Goal: Information Seeking & Learning: Learn about a topic

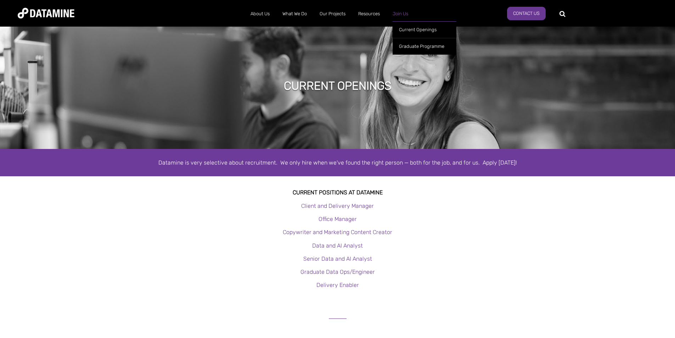
click at [399, 11] on link "Join Us" at bounding box center [400, 14] width 28 height 18
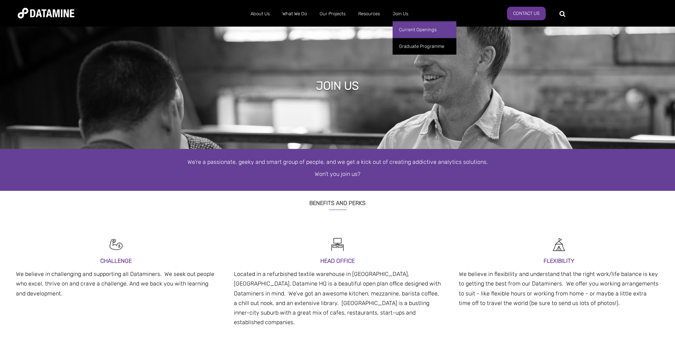
click at [403, 28] on link "Current Openings" at bounding box center [425, 29] width 64 height 17
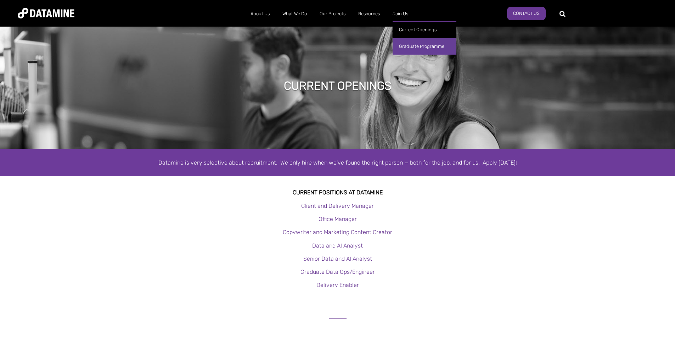
click at [408, 41] on link "Graduate Programme" at bounding box center [425, 46] width 64 height 17
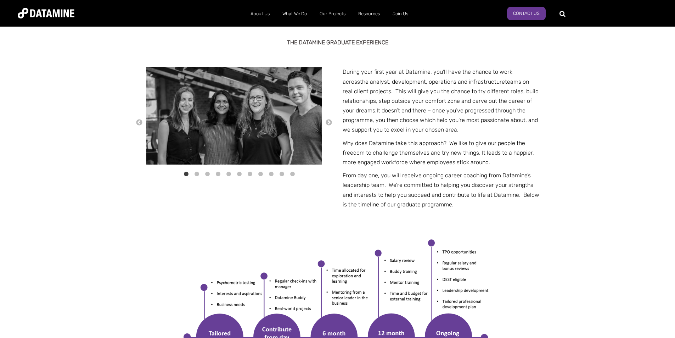
scroll to position [496, 0]
